Goal: Navigation & Orientation: Find specific page/section

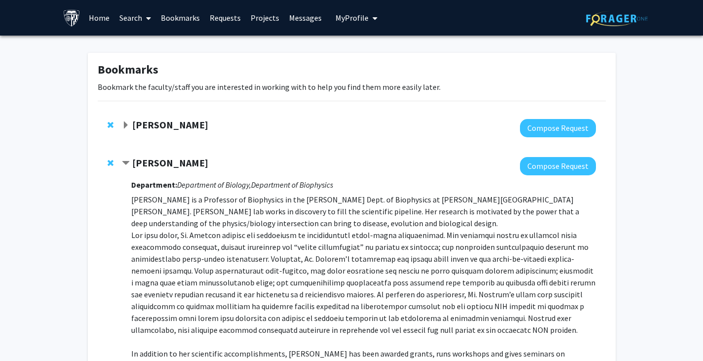
scroll to position [335, 0]
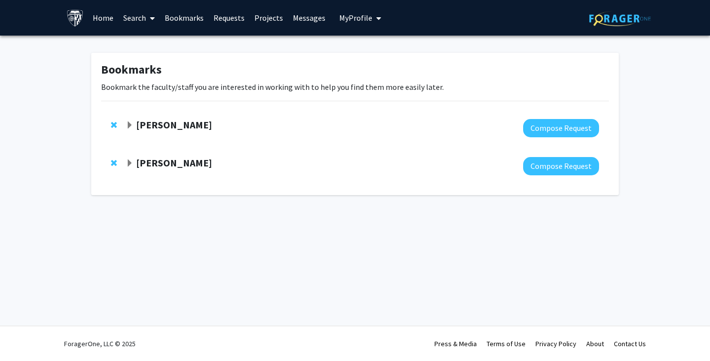
click at [130, 121] on span "Expand Shinuo Weng Bookmark" at bounding box center [130, 125] width 8 height 8
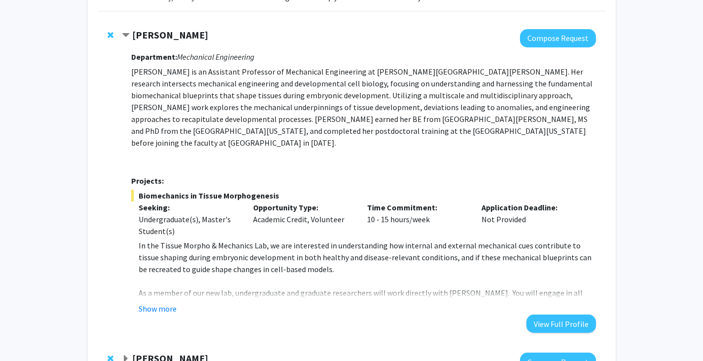
scroll to position [107, 0]
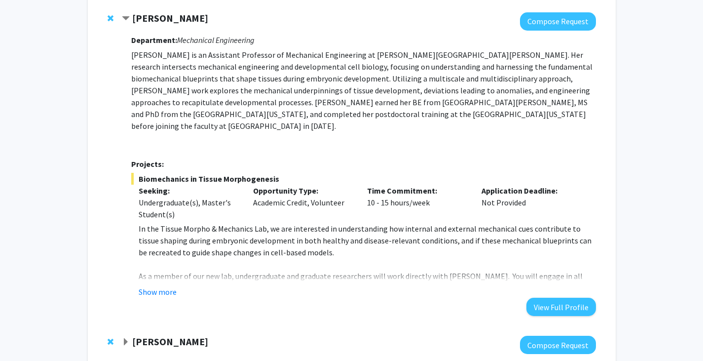
click at [165, 286] on button "Show more" at bounding box center [158, 292] width 38 height 12
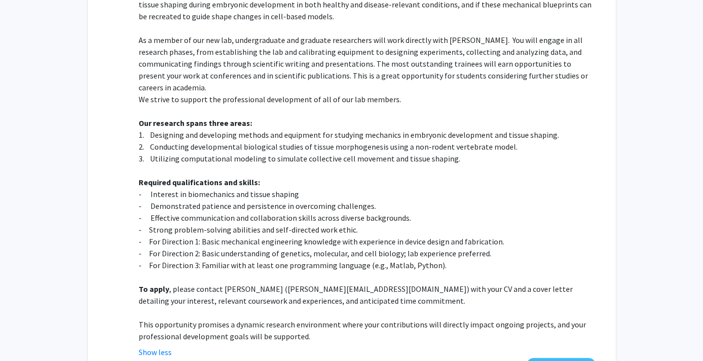
scroll to position [343, 0]
click at [349, 140] on p "2. Conducting developmental biological studies of tissue morphogenesis using a …" at bounding box center [367, 146] width 457 height 12
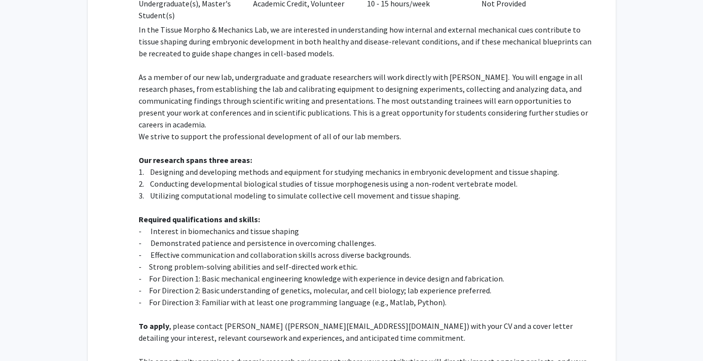
scroll to position [349, 0]
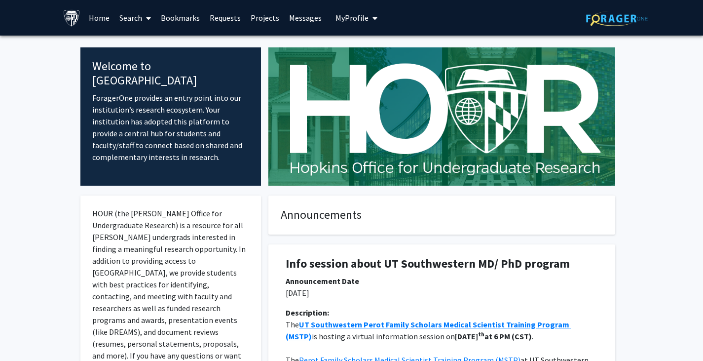
click at [336, 139] on img at bounding box center [441, 116] width 347 height 138
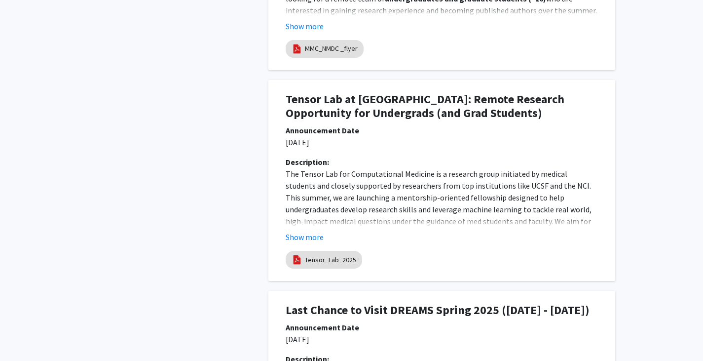
scroll to position [542, 0]
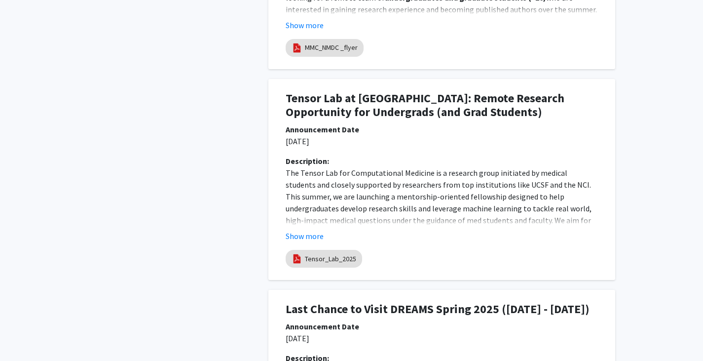
click at [310, 233] on button "Show more" at bounding box center [305, 236] width 38 height 12
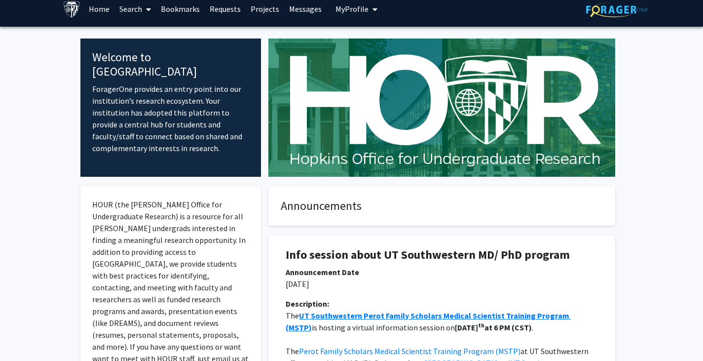
scroll to position [0, 0]
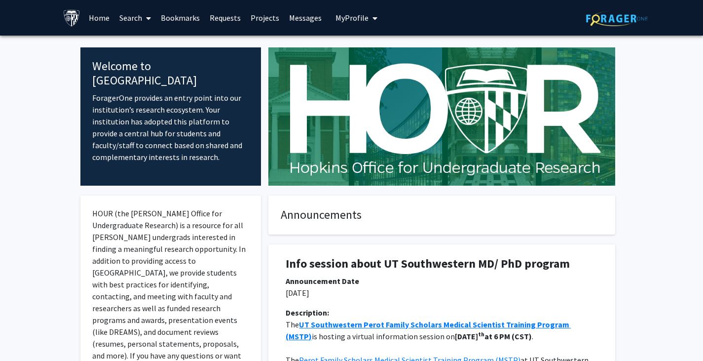
click at [449, 65] on img at bounding box center [441, 116] width 347 height 138
click at [256, 18] on link "Projects" at bounding box center [265, 17] width 38 height 35
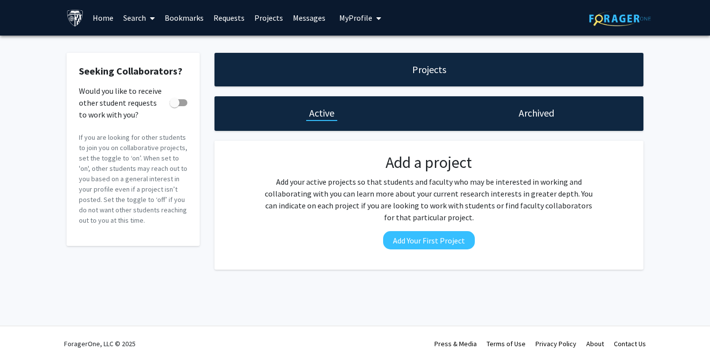
click at [224, 23] on link "Requests" at bounding box center [229, 17] width 41 height 35
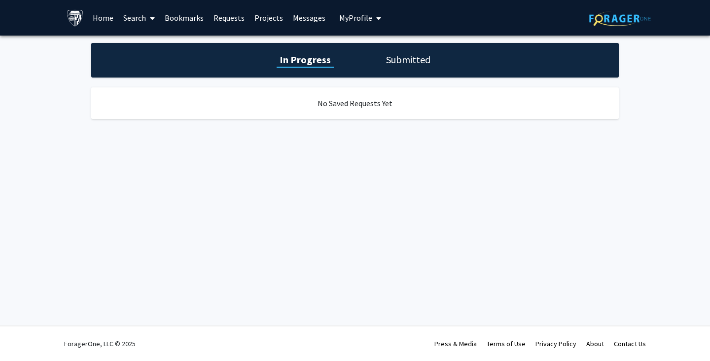
click at [209, 22] on link "Requests" at bounding box center [229, 17] width 41 height 35
click at [196, 21] on link "Bookmarks" at bounding box center [184, 17] width 49 height 35
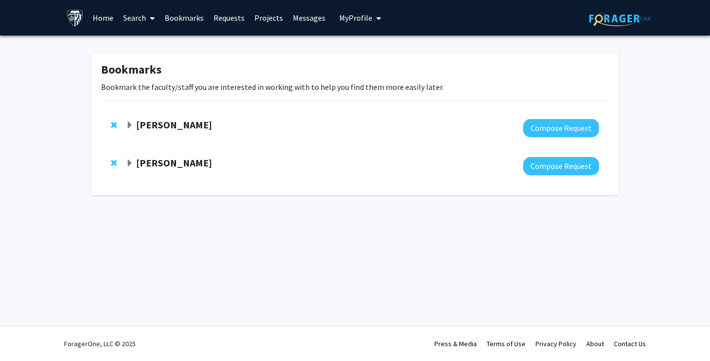
click at [131, 157] on div "[PERSON_NAME]" at bounding box center [232, 163] width 213 height 12
click at [129, 162] on span "Expand Karen Fleming Bookmark" at bounding box center [130, 163] width 8 height 8
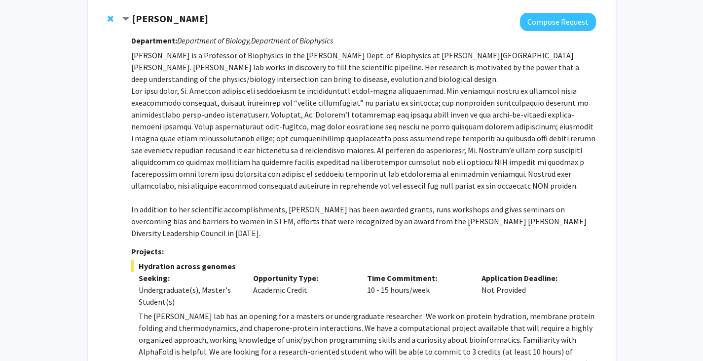
scroll to position [246, 0]
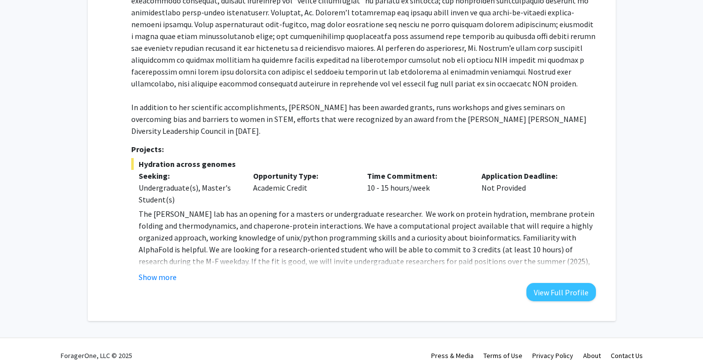
click at [157, 271] on button "Show more" at bounding box center [158, 277] width 38 height 12
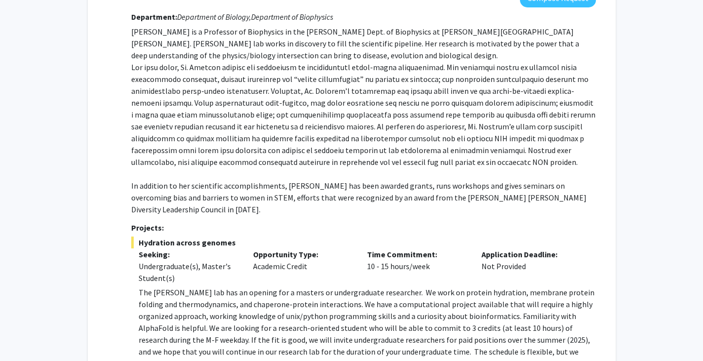
scroll to position [161, 0]
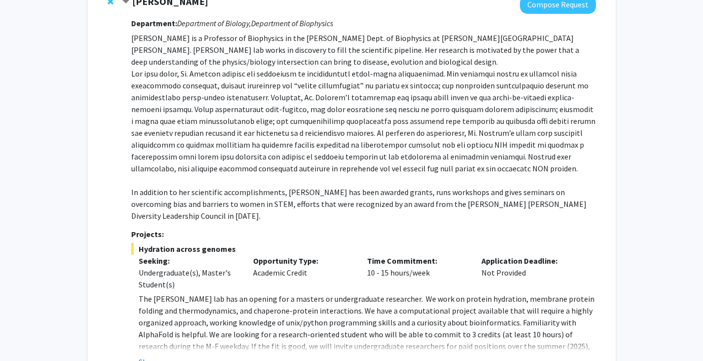
click at [104, 159] on div "Karen Fleming Compose Request Department: Department of Biology, Department of …" at bounding box center [352, 191] width 508 height 410
